Goal: Go to known website: Access a specific website the user already knows

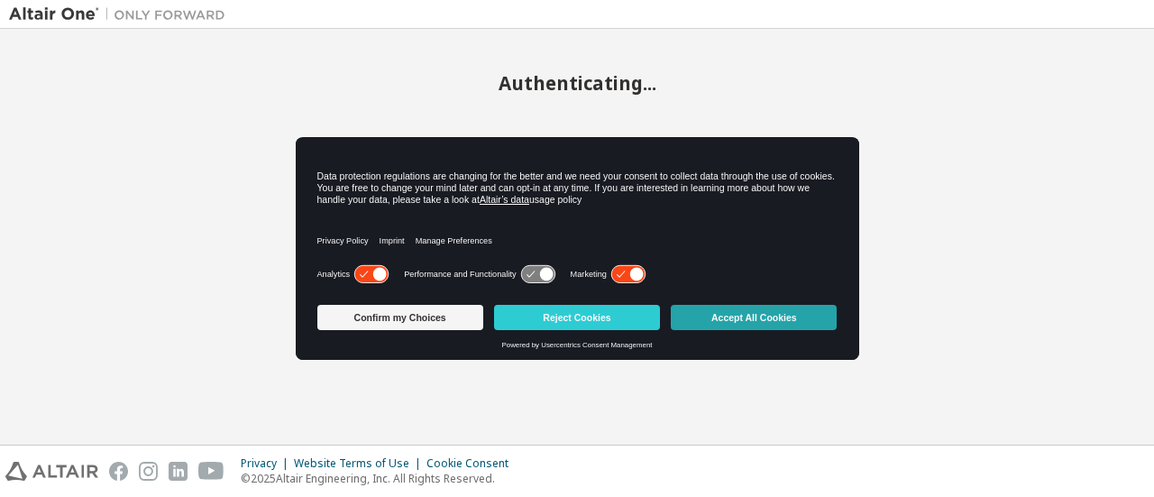
click at [736, 317] on button "Accept All Cookies" at bounding box center [754, 317] width 166 height 25
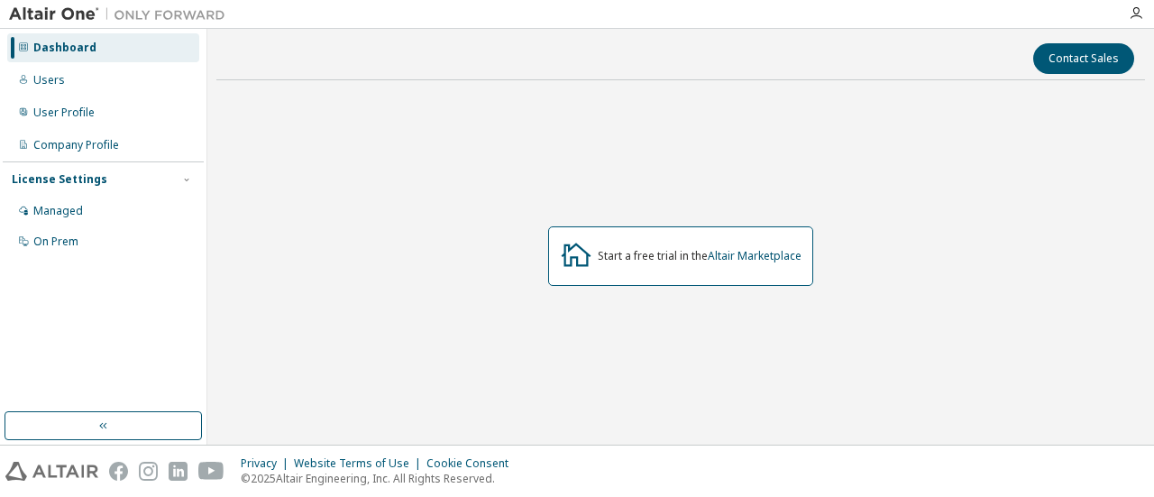
click at [389, 194] on div "Start a free trial in the Altair Marketplace" at bounding box center [680, 256] width 928 height 323
click at [765, 259] on link "Altair Marketplace" at bounding box center [755, 255] width 94 height 15
